Goal: Information Seeking & Learning: Learn about a topic

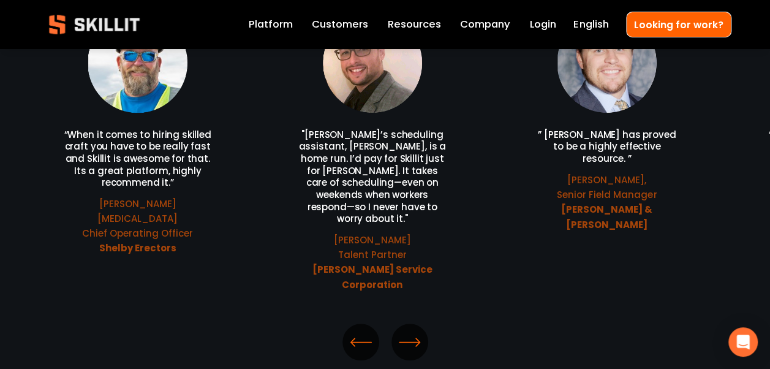
scroll to position [2758, 0]
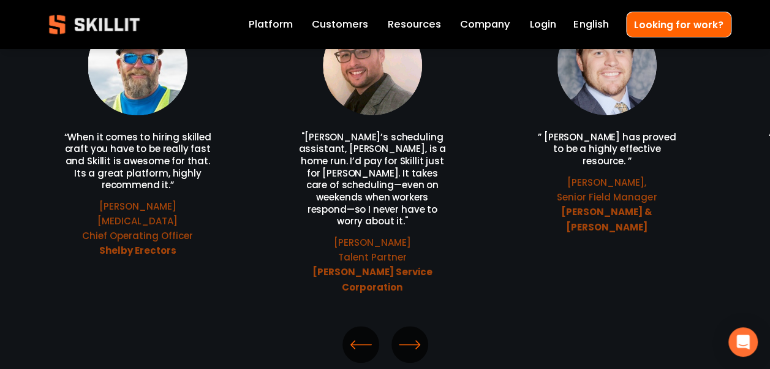
click at [412, 333] on icon "\a \a \a Next\a \a" at bounding box center [410, 344] width 22 height 22
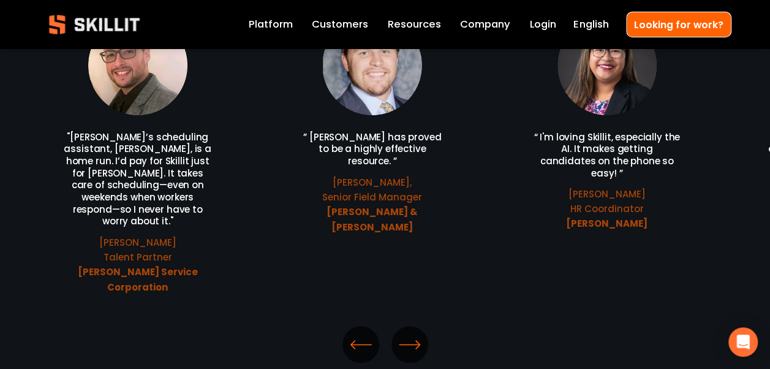
click at [409, 333] on icon "\a \a \a Next\a \a" at bounding box center [410, 344] width 22 height 22
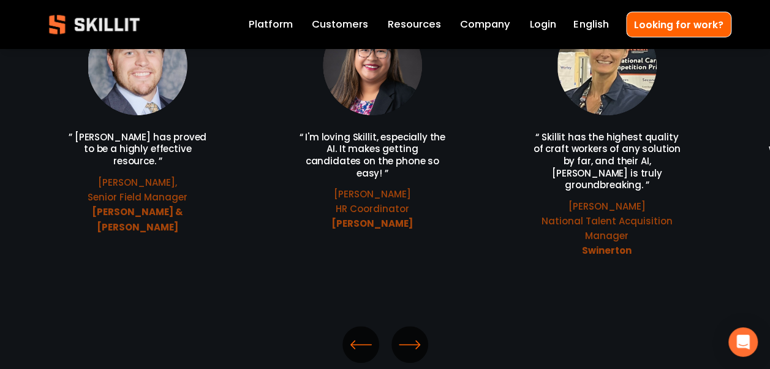
click at [409, 333] on icon "\a \a \a Next\a \a" at bounding box center [410, 344] width 22 height 22
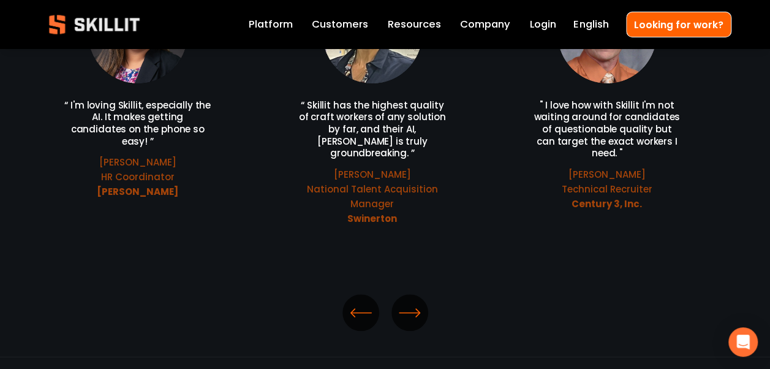
scroll to position [2819, 0]
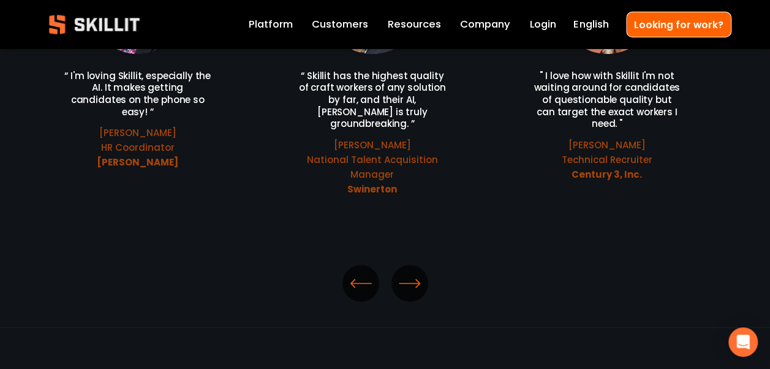
click at [412, 272] on icon "\a \a \a Next\a \a" at bounding box center [410, 283] width 22 height 22
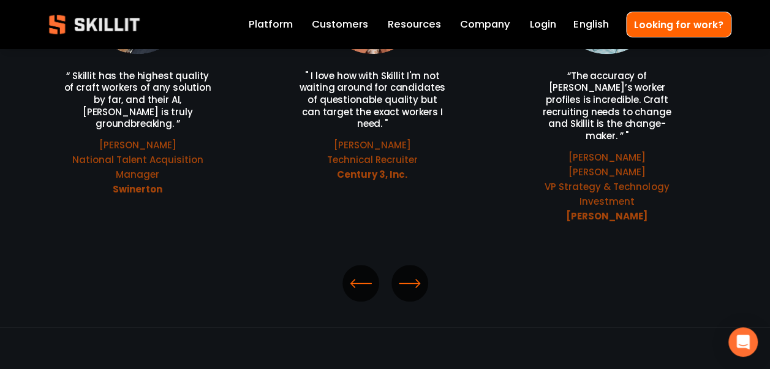
click at [414, 272] on icon "\a \a \a Next\a \a" at bounding box center [410, 283] width 22 height 22
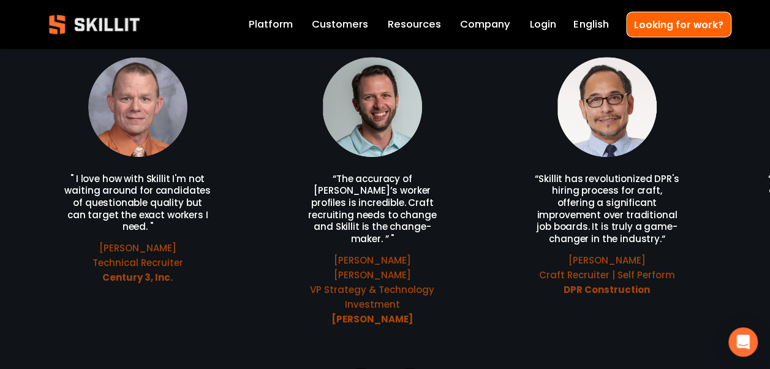
scroll to position [2758, 0]
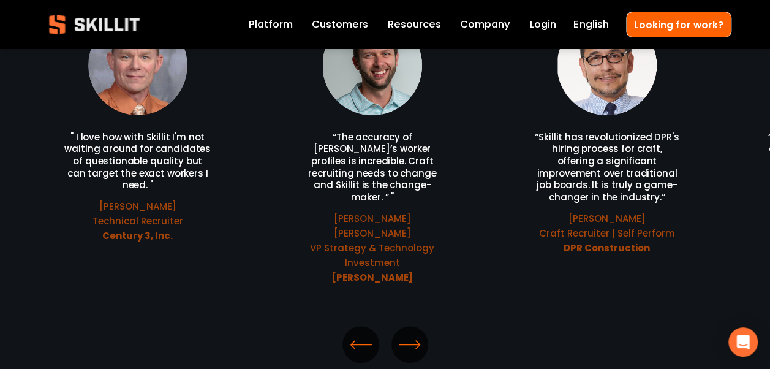
click at [416, 333] on icon "\a \a \a Next\a \a" at bounding box center [410, 344] width 22 height 22
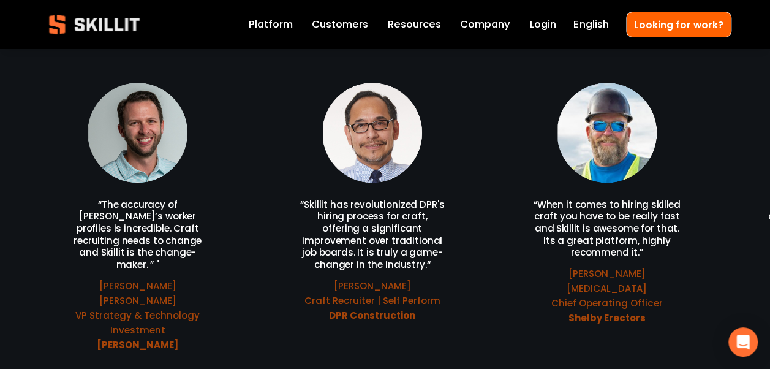
scroll to position [2819, 0]
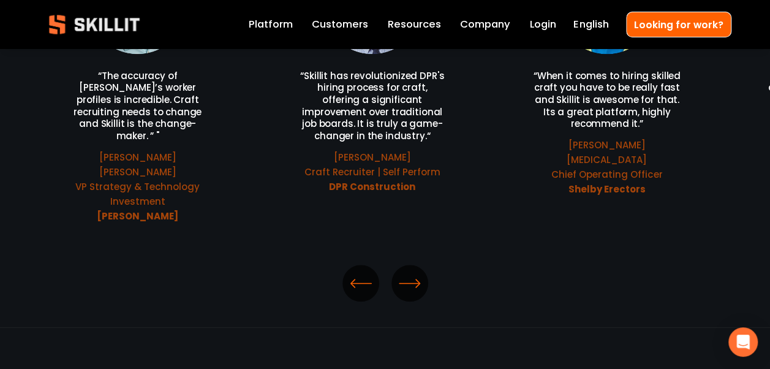
click at [411, 272] on icon "\a \a \a Next\a \a" at bounding box center [410, 283] width 22 height 22
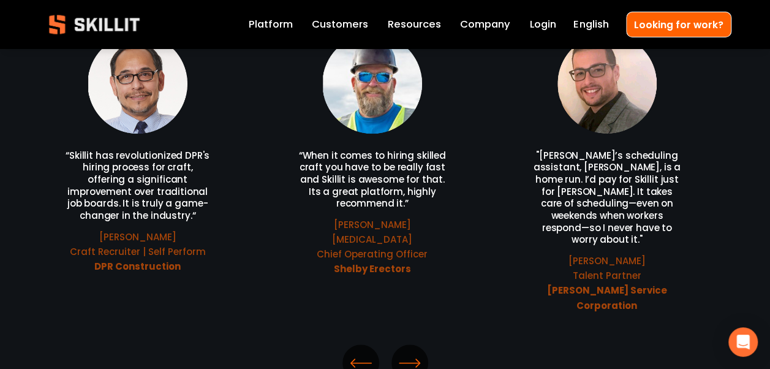
scroll to position [2758, 0]
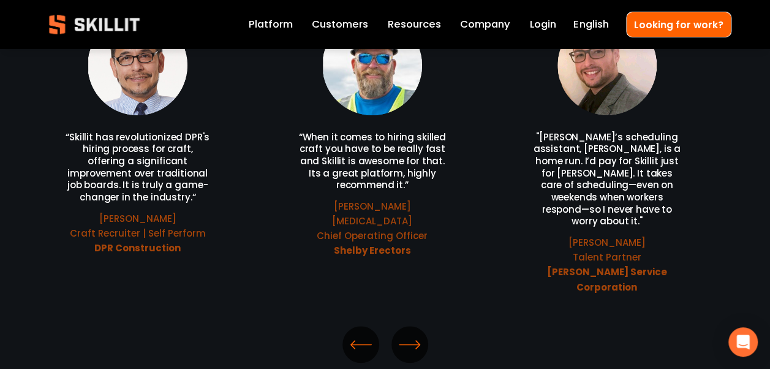
click at [413, 333] on icon "\a \a \a Next\a \a" at bounding box center [410, 344] width 22 height 22
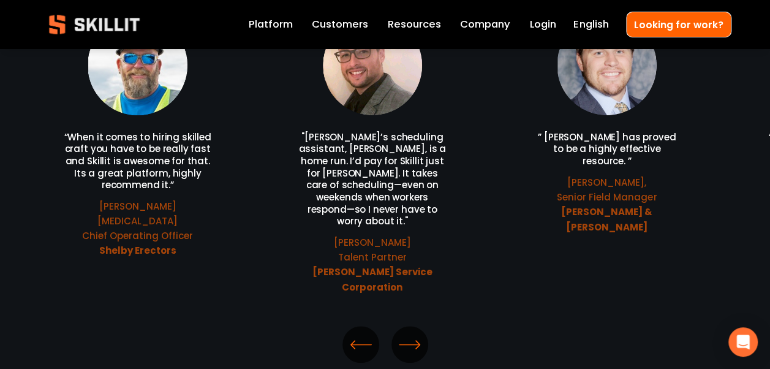
click at [406, 333] on icon "\a \a \a Next\a \a" at bounding box center [410, 344] width 22 height 22
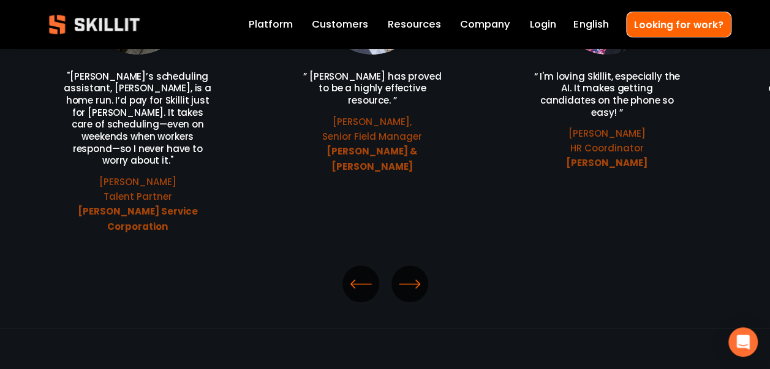
scroll to position [2819, 0]
click at [410, 272] on icon "\a \a \a Next\a \a" at bounding box center [410, 283] width 22 height 22
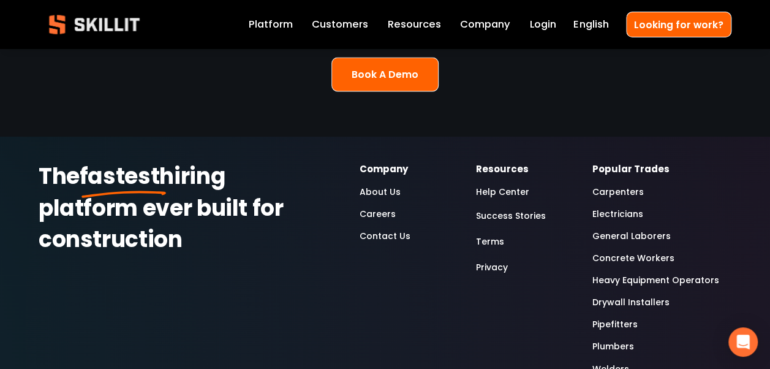
scroll to position [3310, 0]
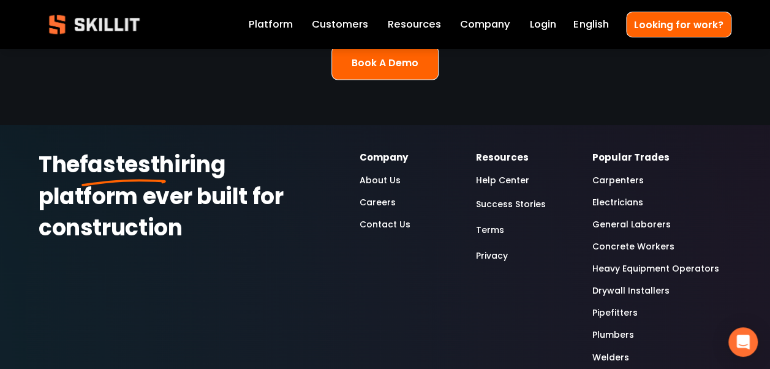
click at [374, 172] on link "About Us" at bounding box center [379, 179] width 41 height 15
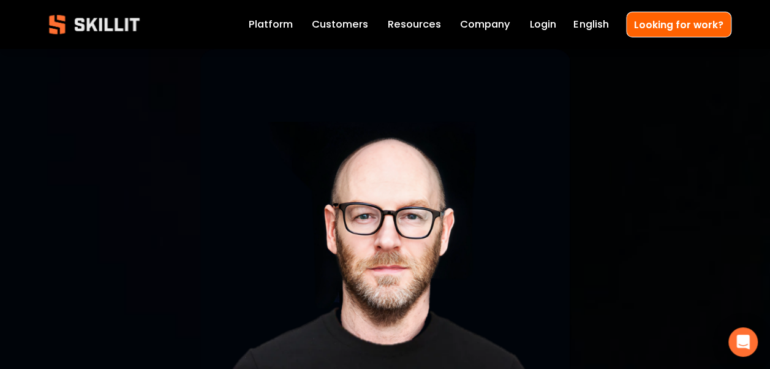
click at [494, 19] on link "Company" at bounding box center [485, 24] width 50 height 17
click at [481, 22] on link "Company" at bounding box center [485, 24] width 50 height 17
click at [0, 0] on link "Labor Insights" at bounding box center [0, 0] width 0 height 0
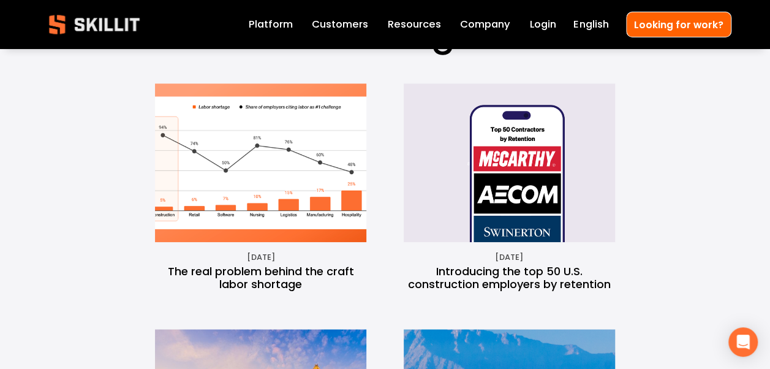
scroll to position [490, 0]
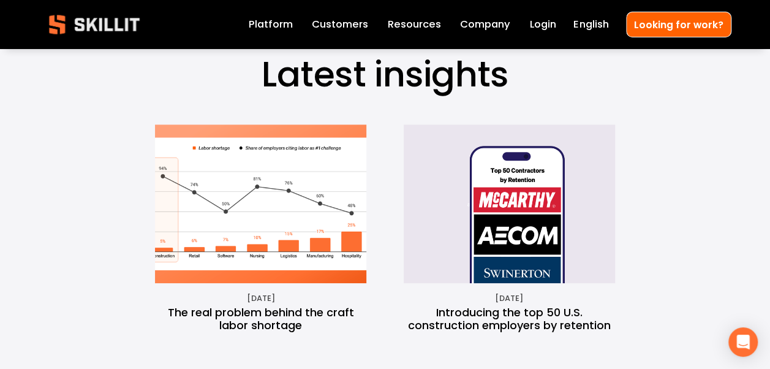
click at [509, 200] on img at bounding box center [509, 203] width 239 height 159
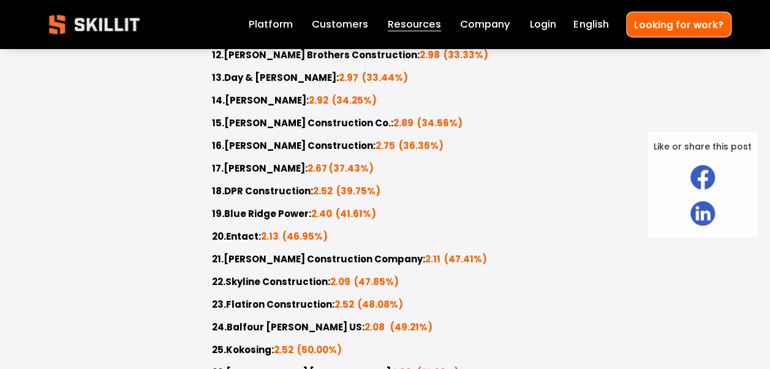
scroll to position [1226, 0]
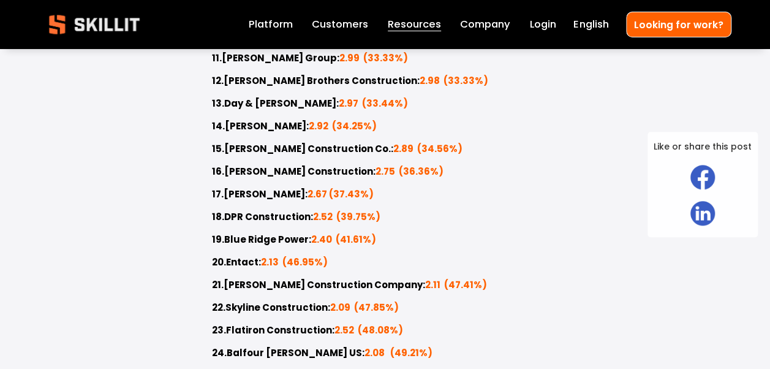
click at [281, 157] on strong "Messer Construction Co." at bounding box center [307, 150] width 167 height 16
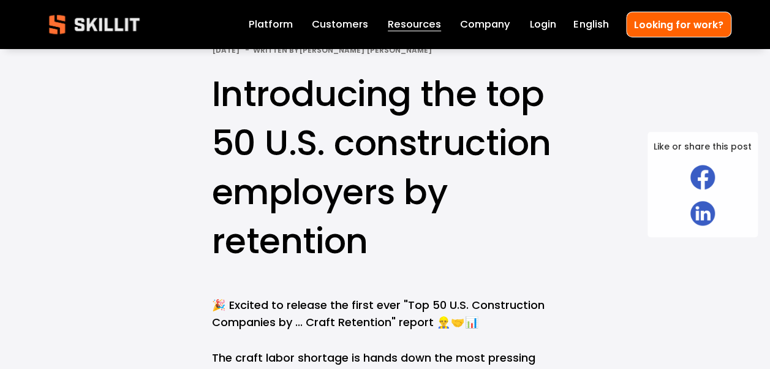
scroll to position [0, 0]
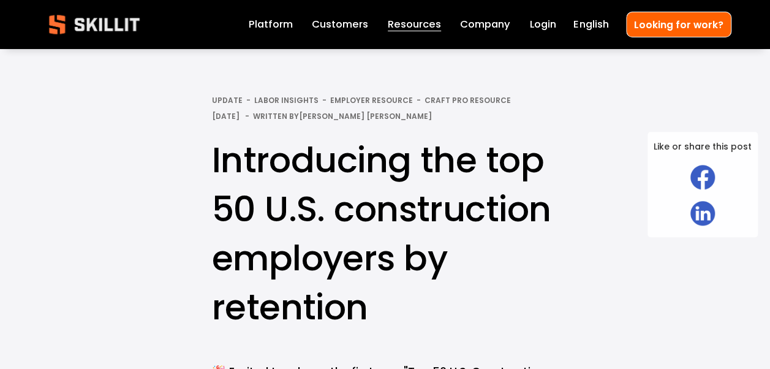
click at [267, 18] on link "Platform" at bounding box center [271, 24] width 44 height 17
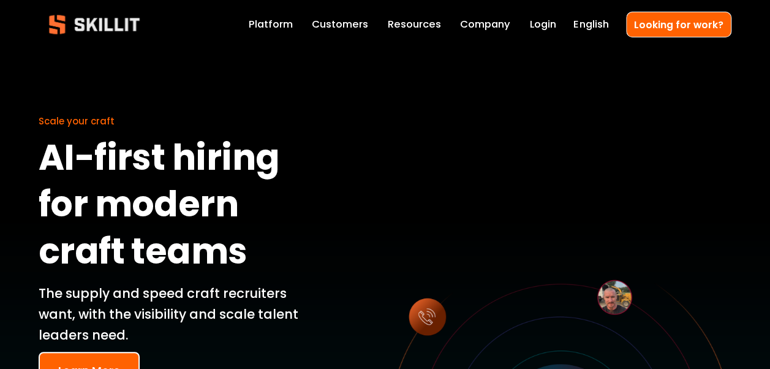
scroll to position [123, 0]
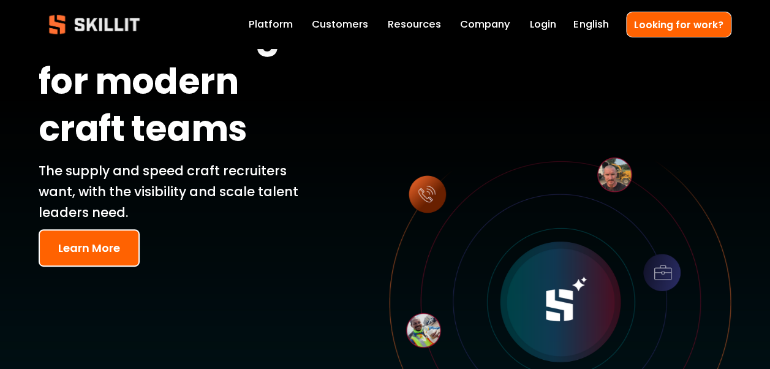
click at [336, 20] on link "Customers" at bounding box center [340, 24] width 56 height 17
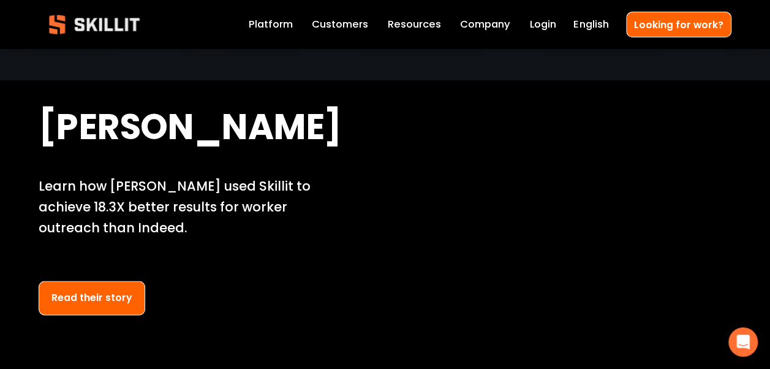
scroll to position [858, 0]
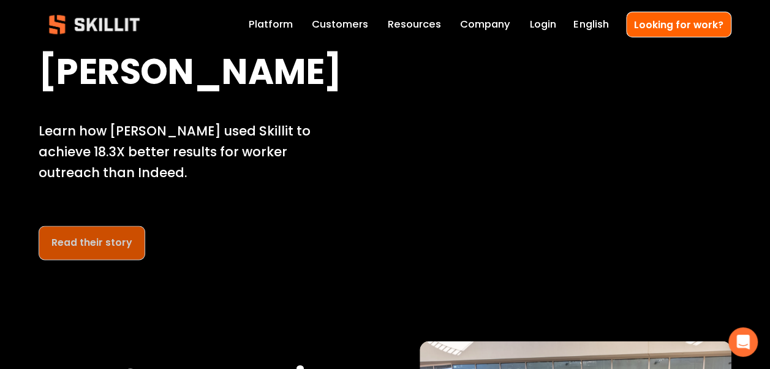
click at [89, 243] on link "Read their story" at bounding box center [92, 243] width 107 height 34
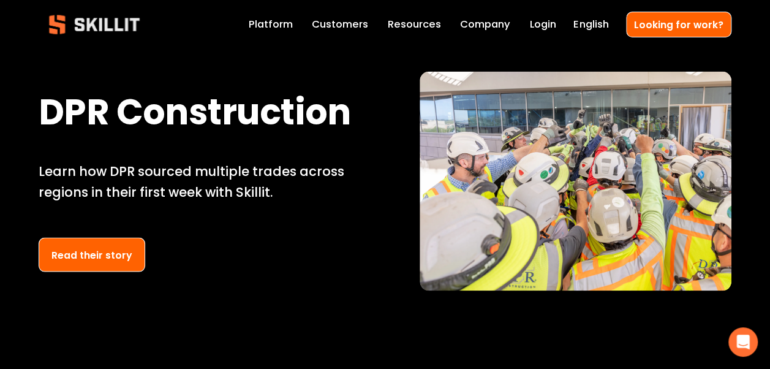
scroll to position [1164, 0]
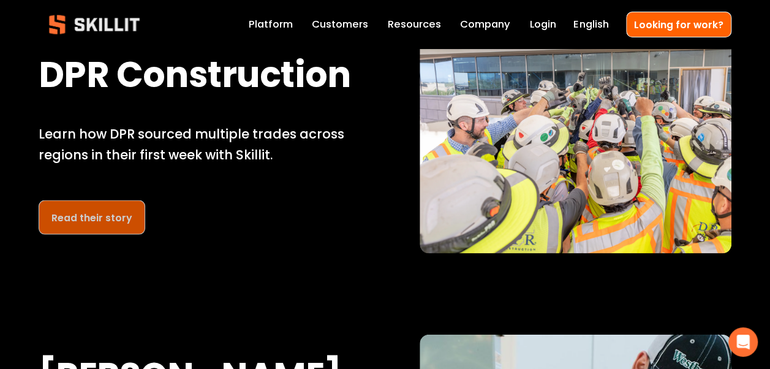
click at [89, 224] on link "Read their story" at bounding box center [92, 217] width 107 height 34
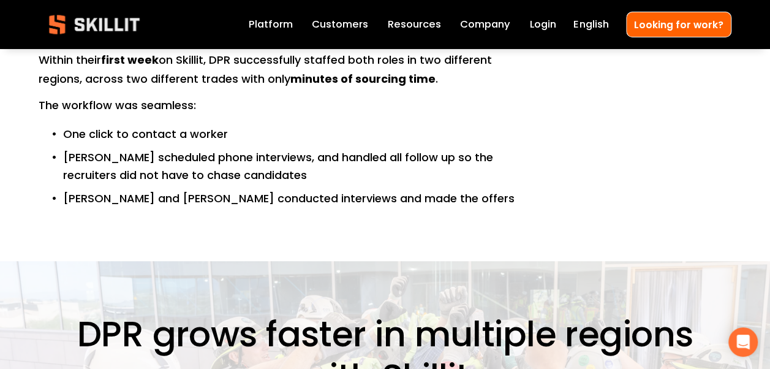
scroll to position [981, 0]
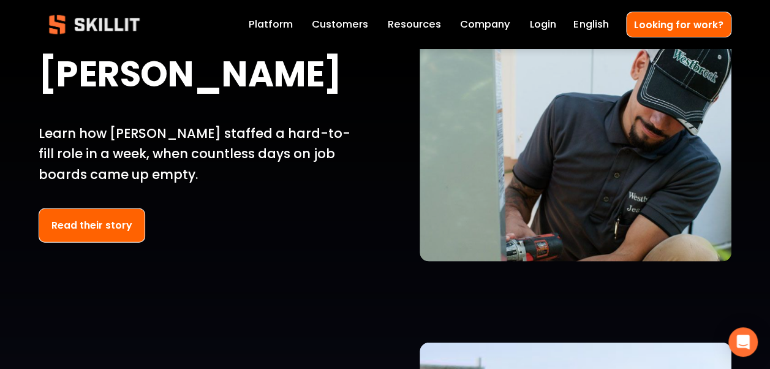
scroll to position [1471, 0]
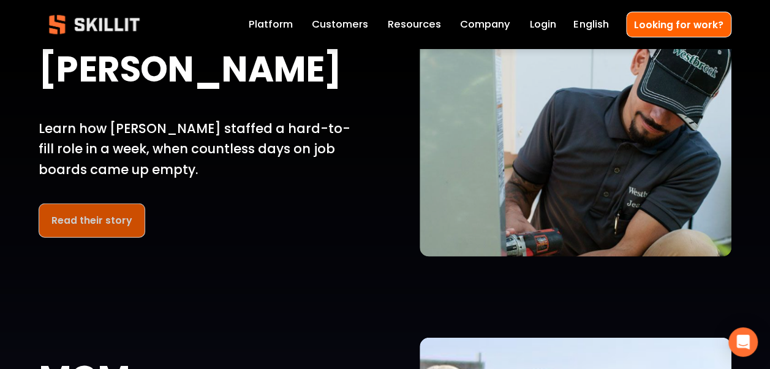
click at [83, 229] on link "Read their story" at bounding box center [92, 220] width 107 height 34
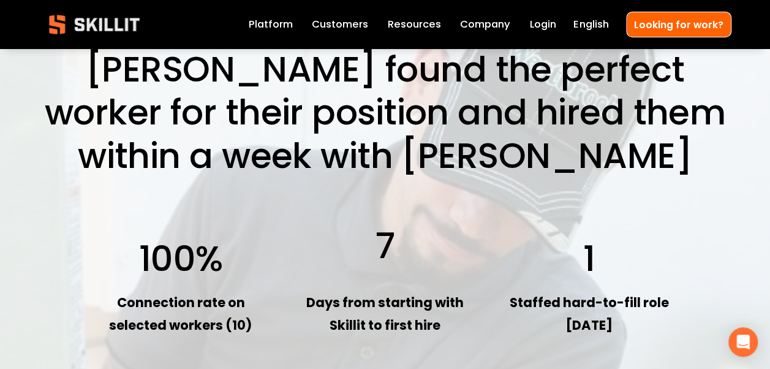
scroll to position [1226, 0]
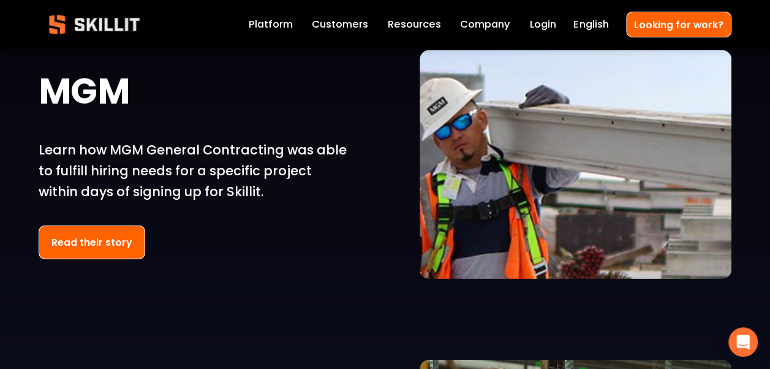
scroll to position [1777, 0]
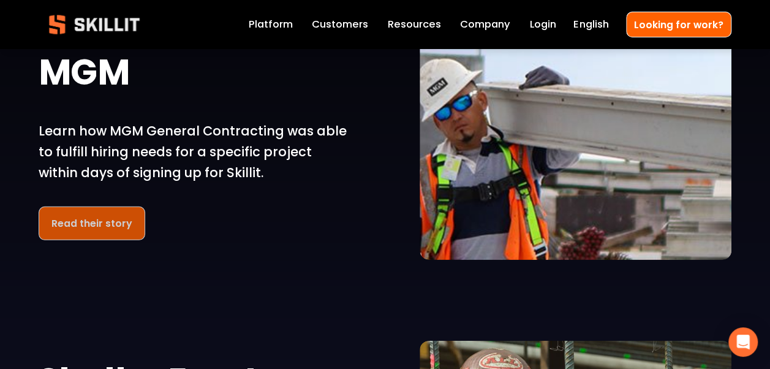
click at [72, 235] on link "Read their story" at bounding box center [92, 224] width 107 height 34
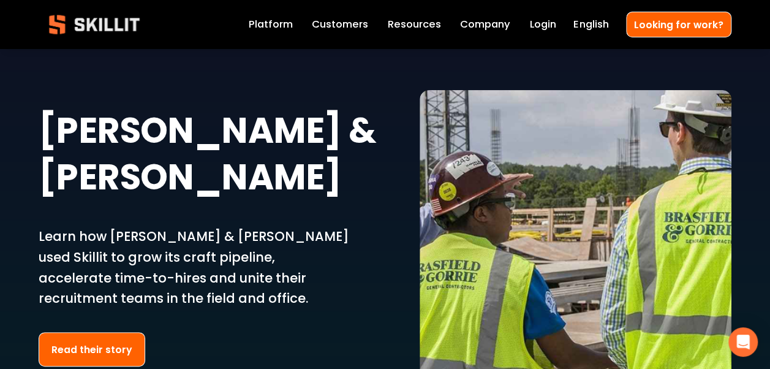
scroll to position [2390, 0]
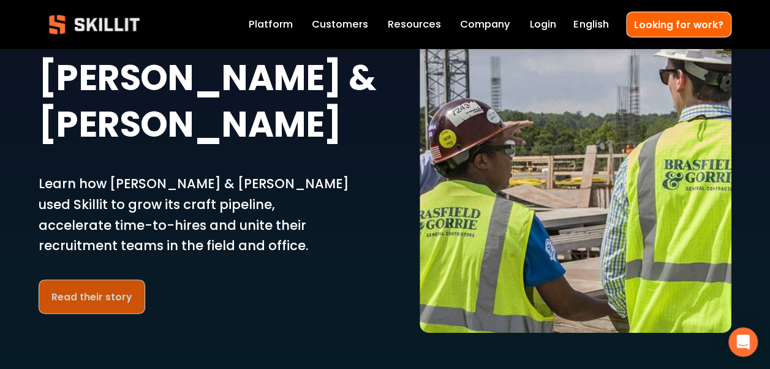
click at [93, 279] on link "Read their story" at bounding box center [92, 296] width 107 height 34
